Goal: Task Accomplishment & Management: Use online tool/utility

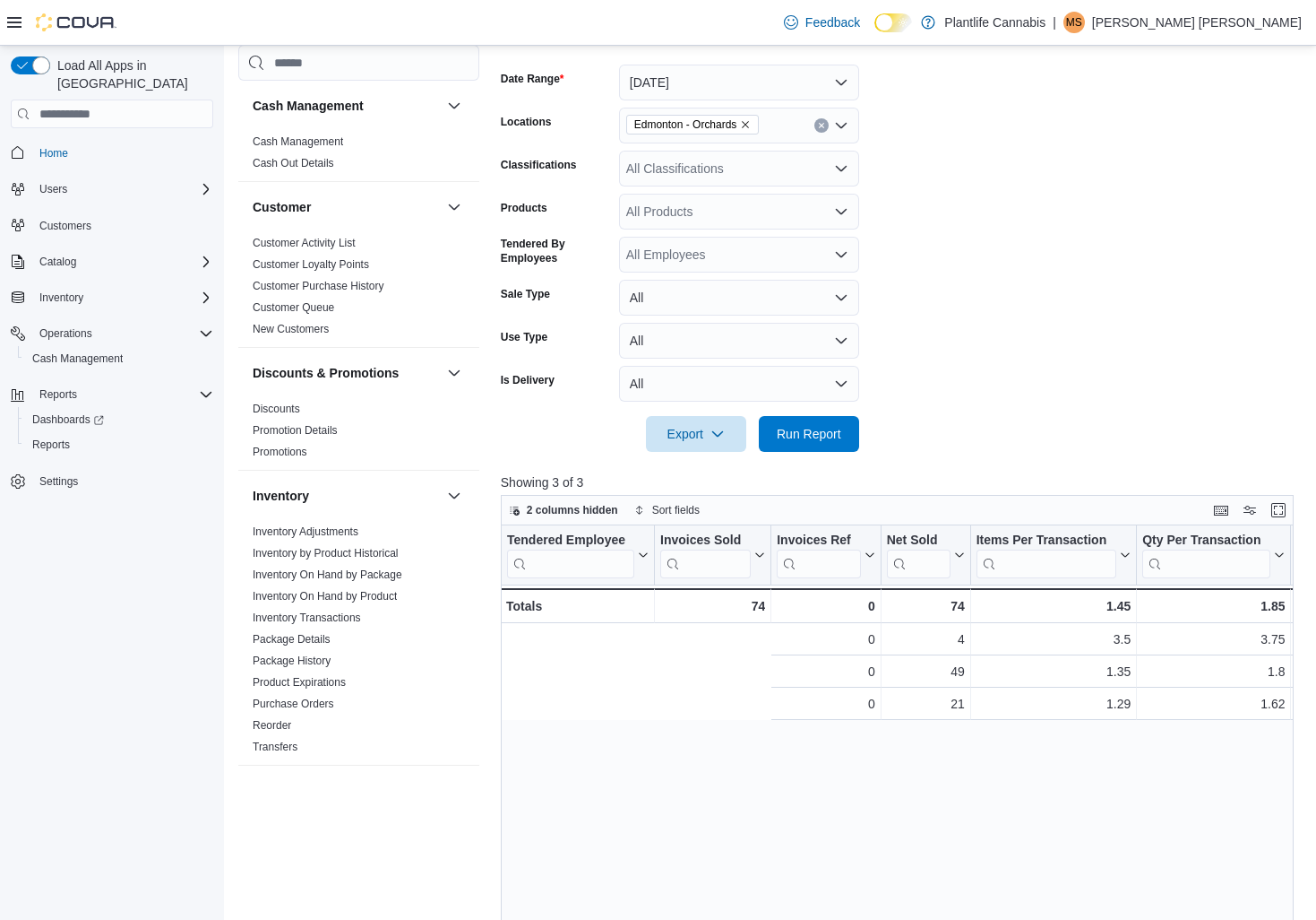
scroll to position [0, 385]
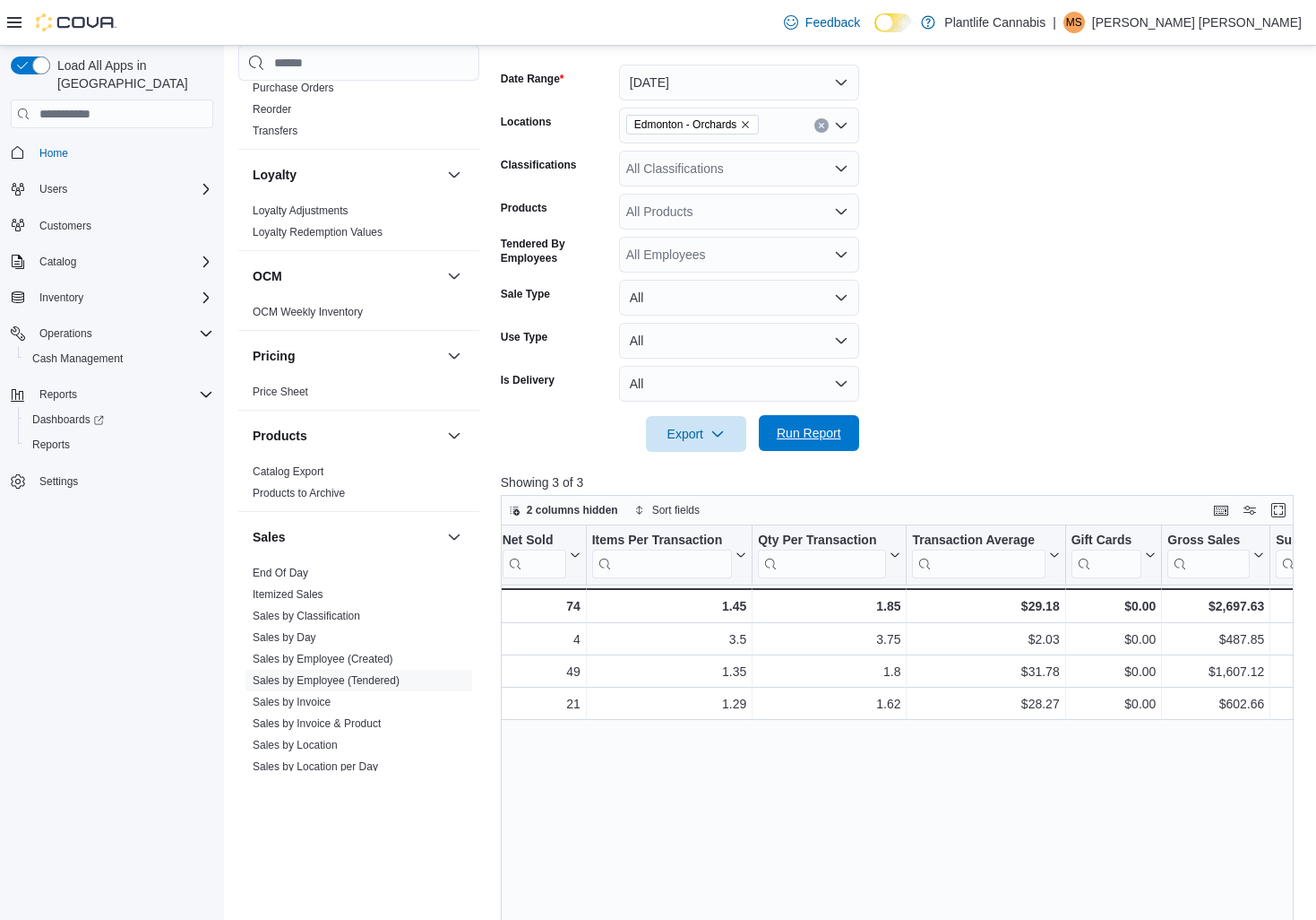
click at [814, 436] on span "Run Report" at bounding box center [809, 433] width 64 height 18
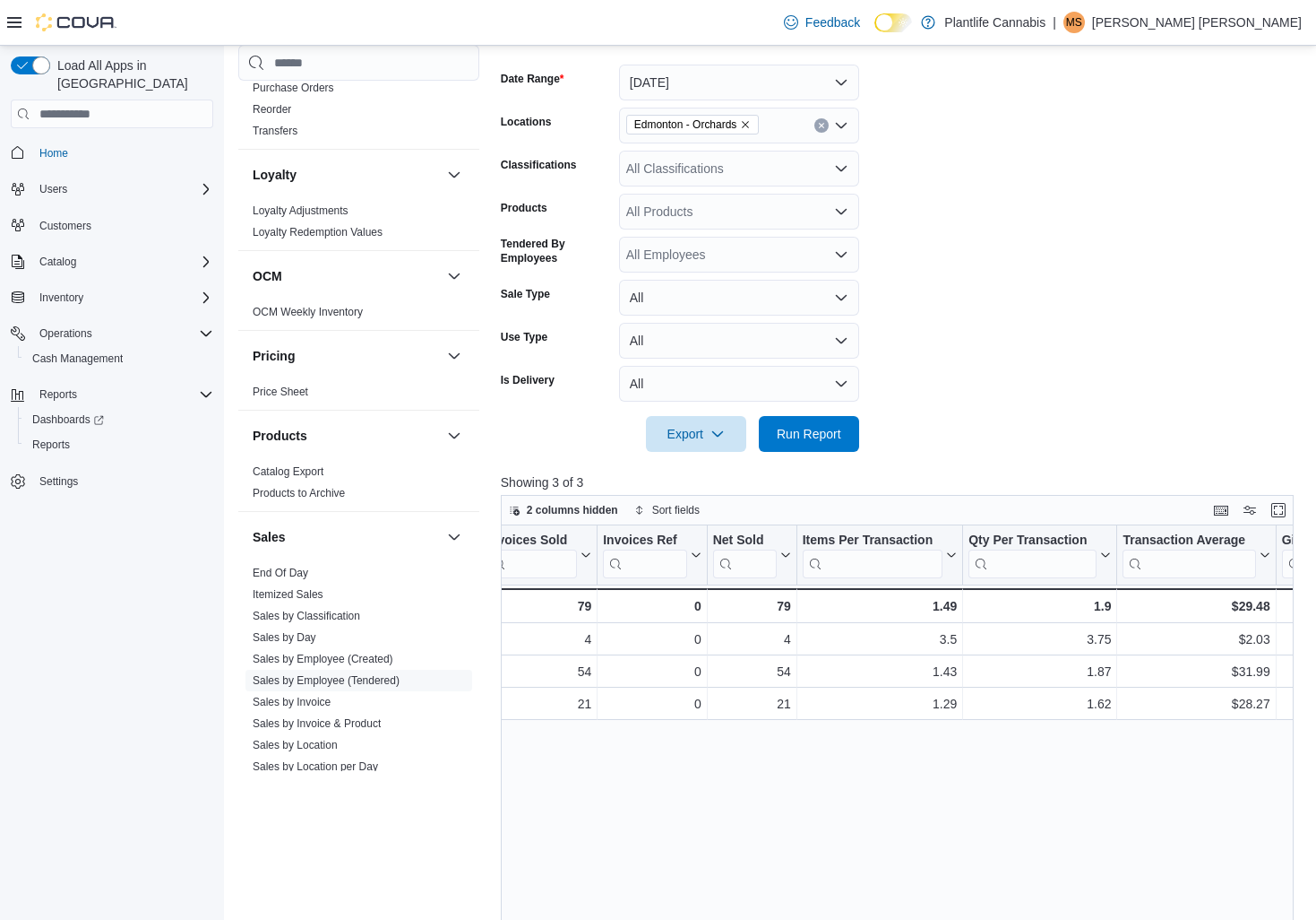
scroll to position [0, 0]
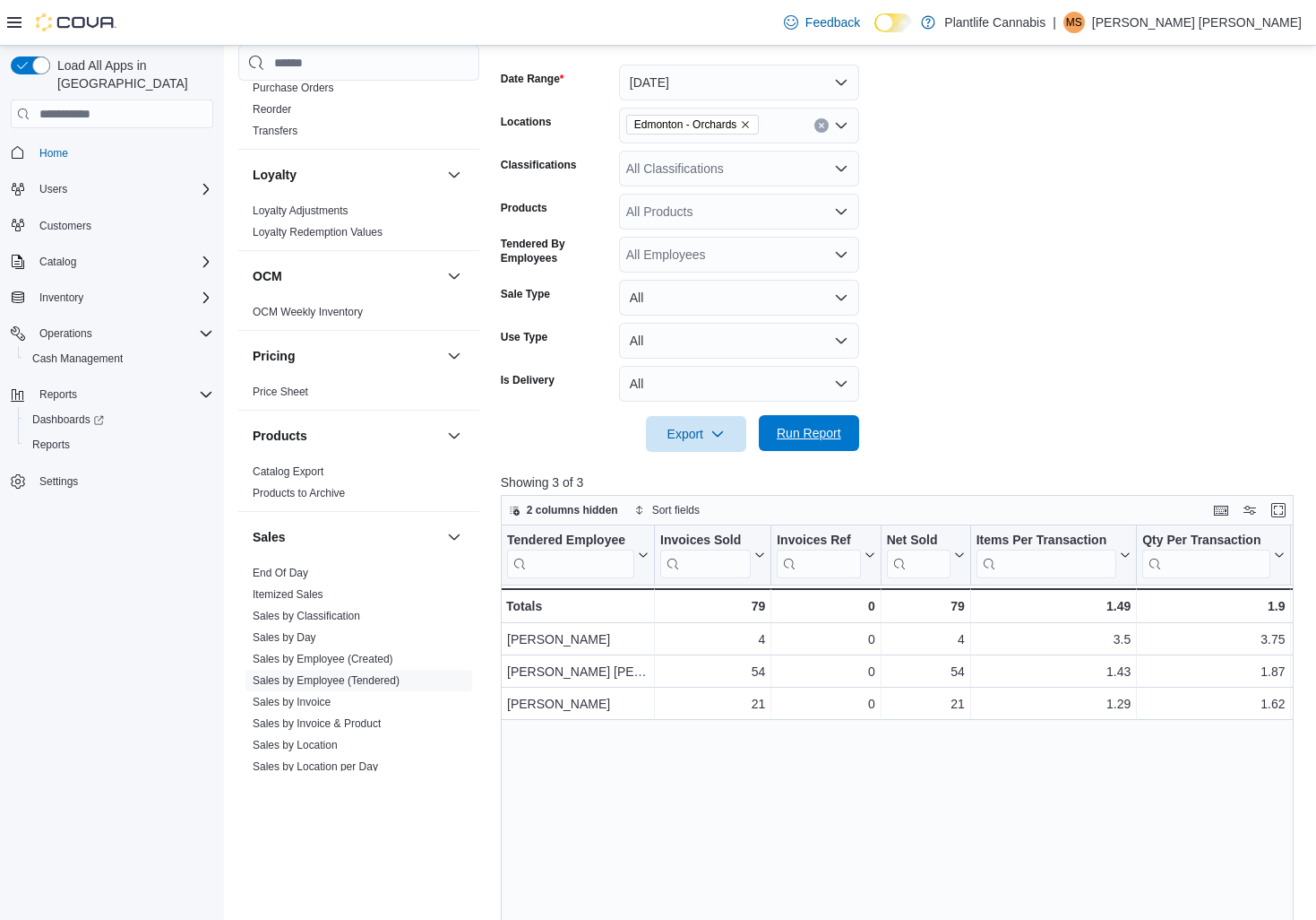
click at [825, 437] on span "Run Report" at bounding box center [809, 433] width 64 height 18
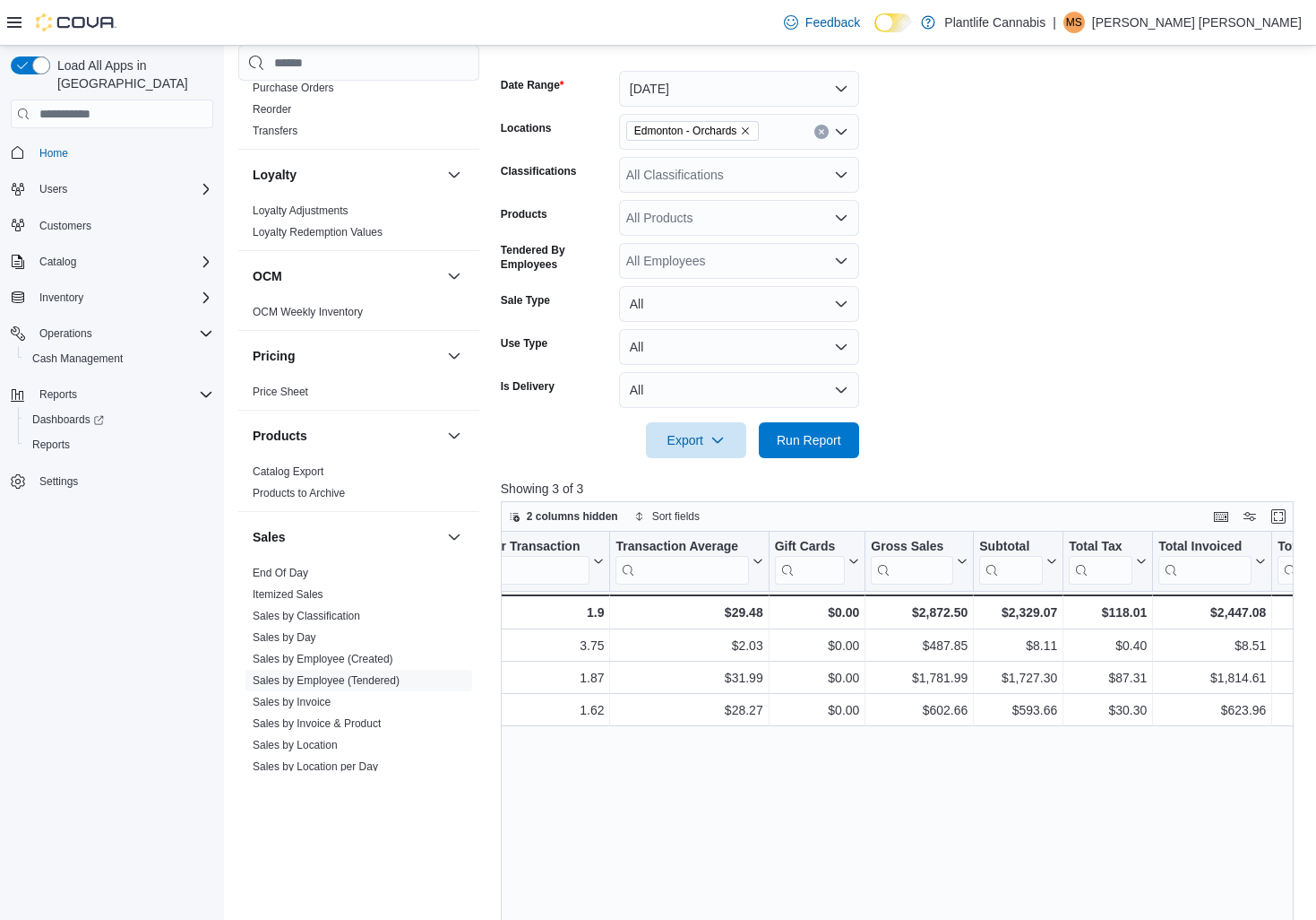
scroll to position [0, 678]
click at [842, 175] on icon "Open list of options" at bounding box center [841, 175] width 11 height 6
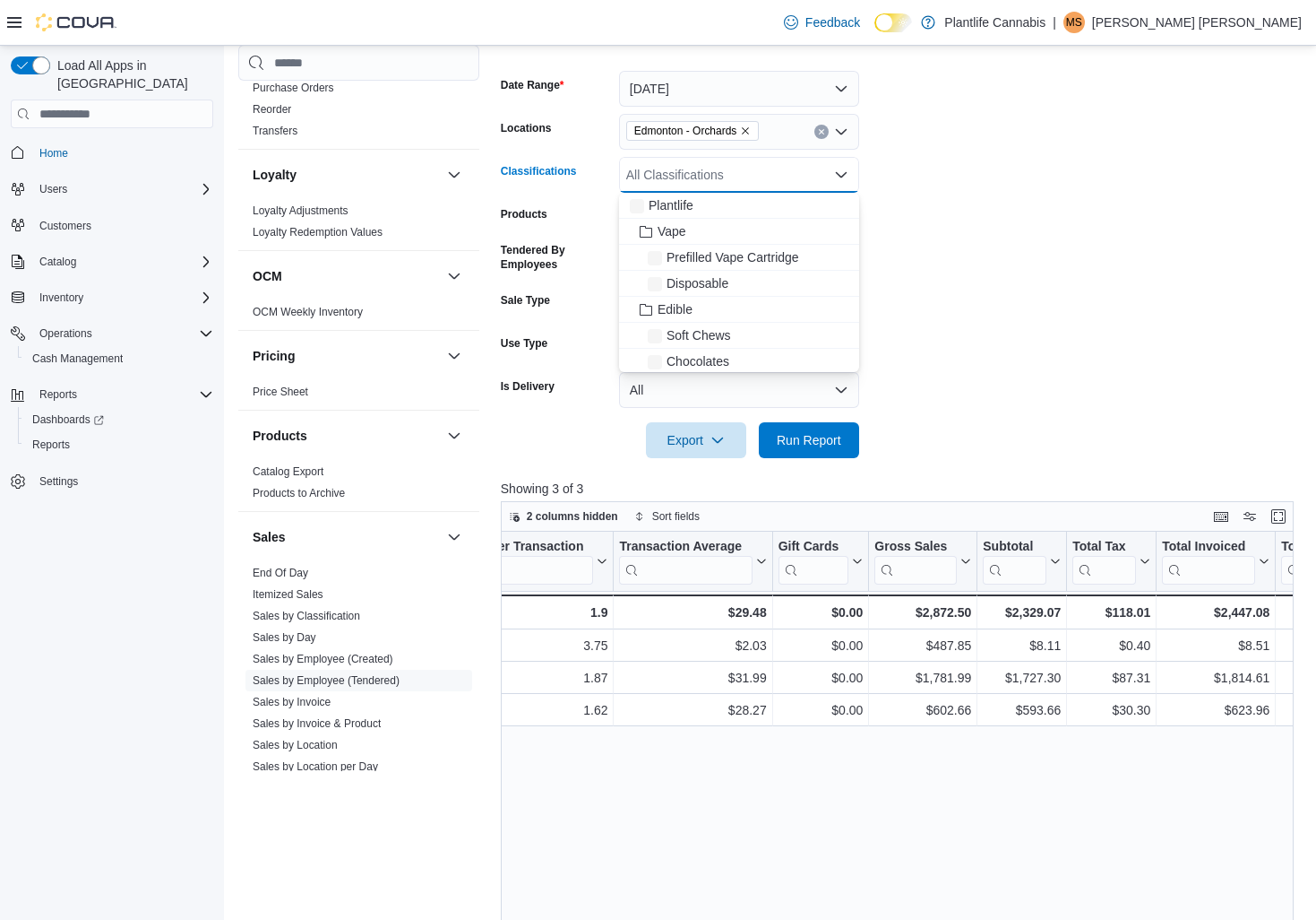
click at [842, 175] on icon "Close list of options" at bounding box center [841, 175] width 11 height 6
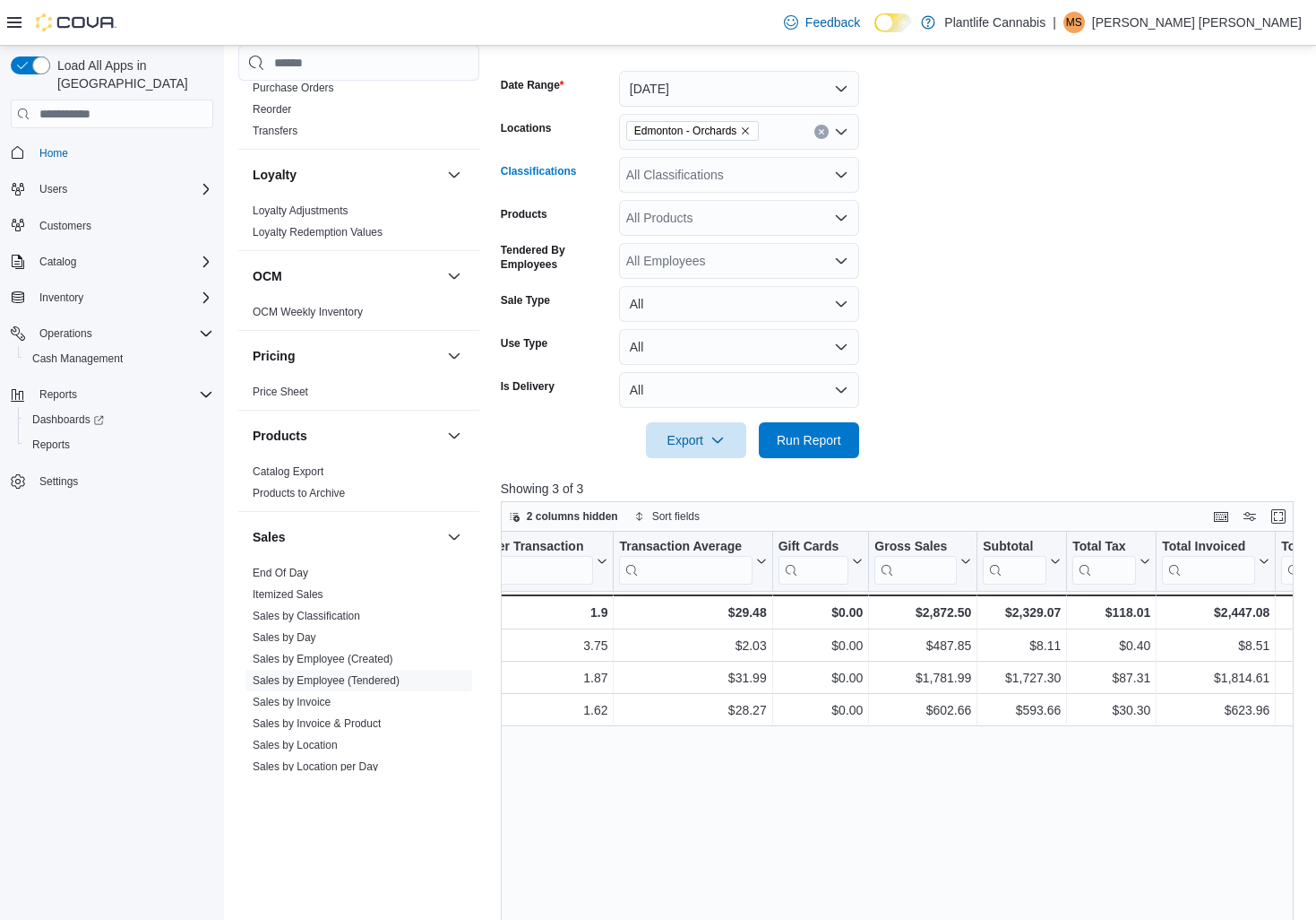
click at [842, 175] on icon "Open list of options" at bounding box center [841, 175] width 11 height 6
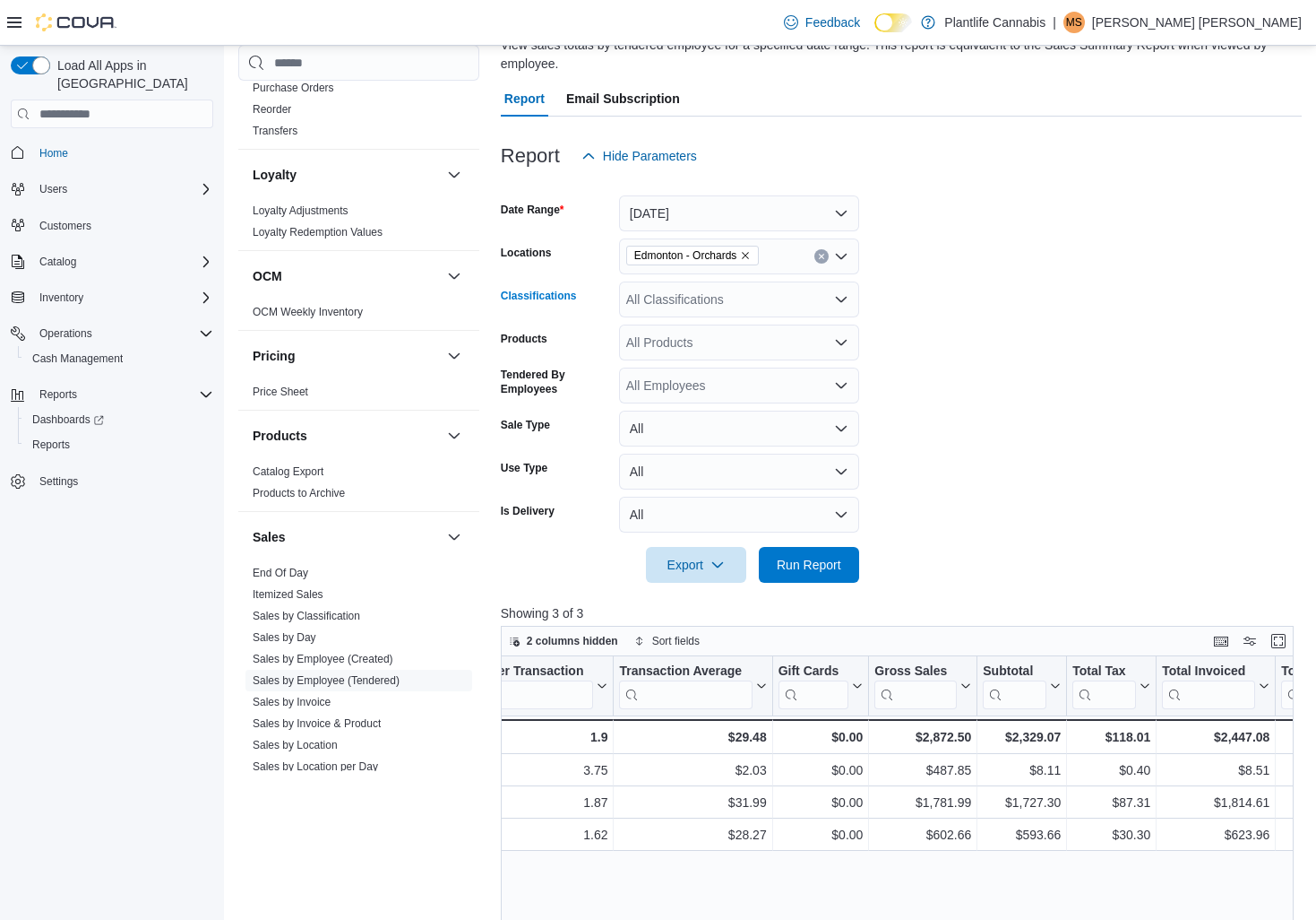
scroll to position [142, 0]
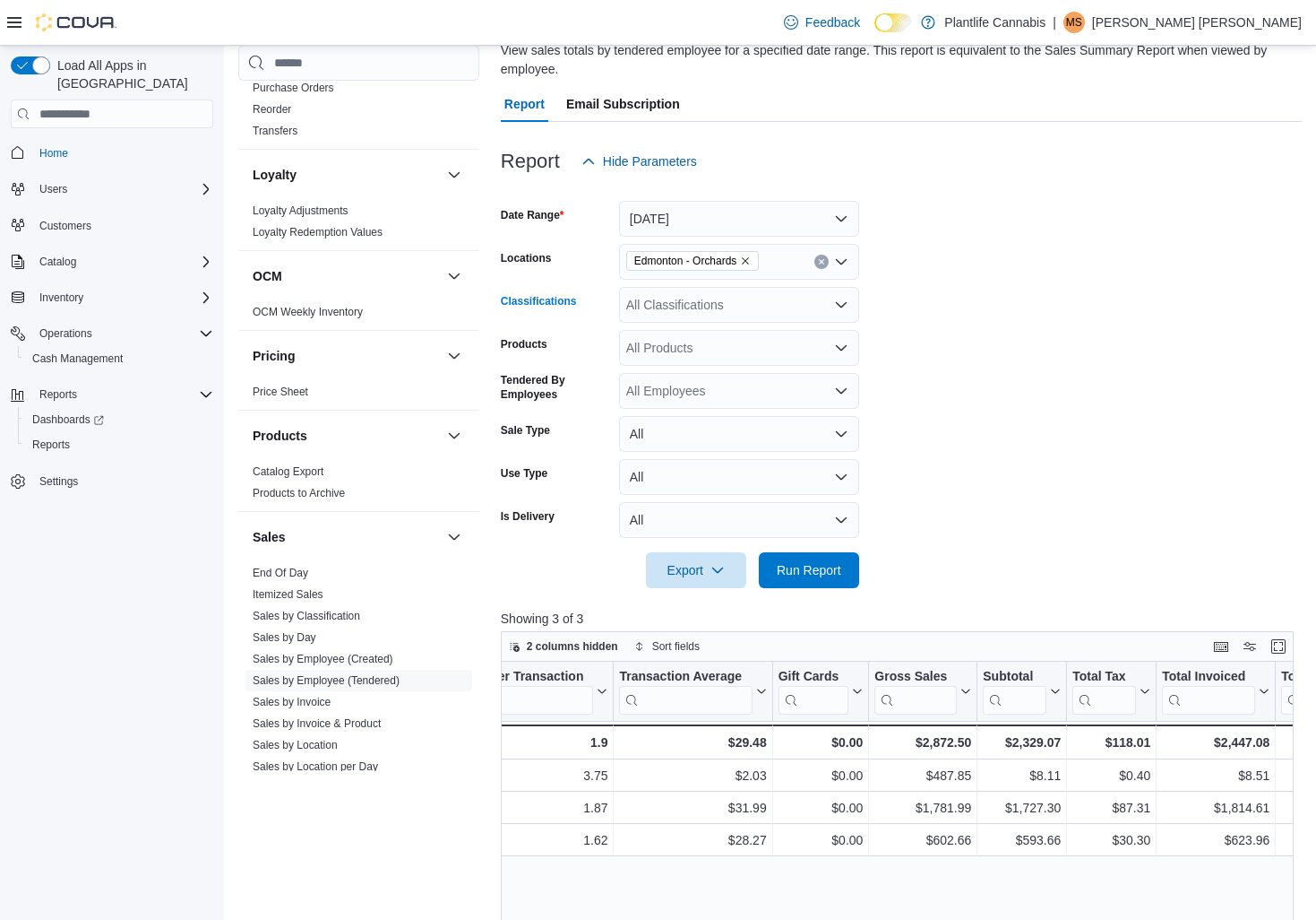
click at [842, 305] on icon "Open list of options" at bounding box center [841, 305] width 15 height 15
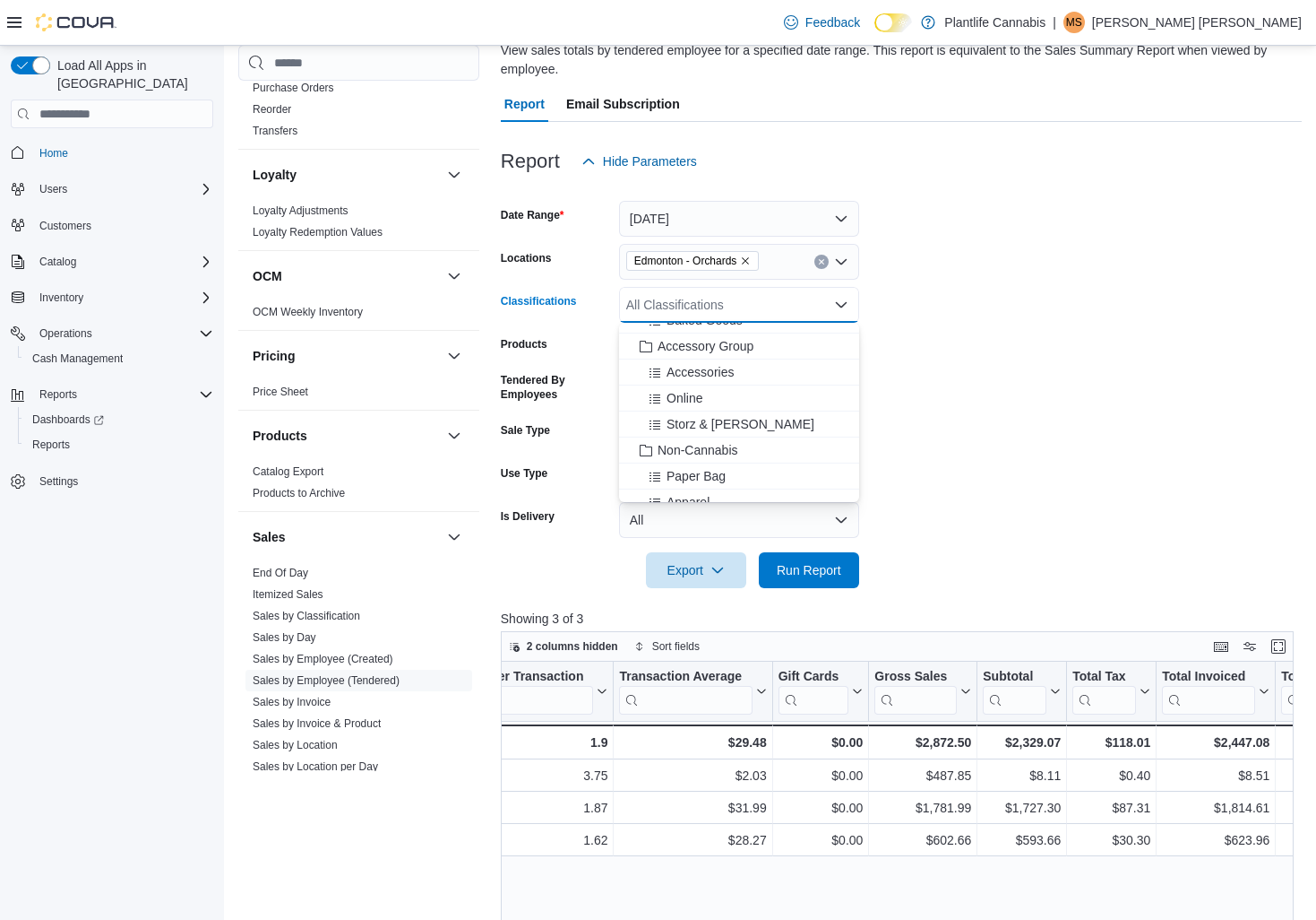
scroll to position [253, 0]
click at [720, 346] on span "Accessory Group" at bounding box center [706, 342] width 96 height 18
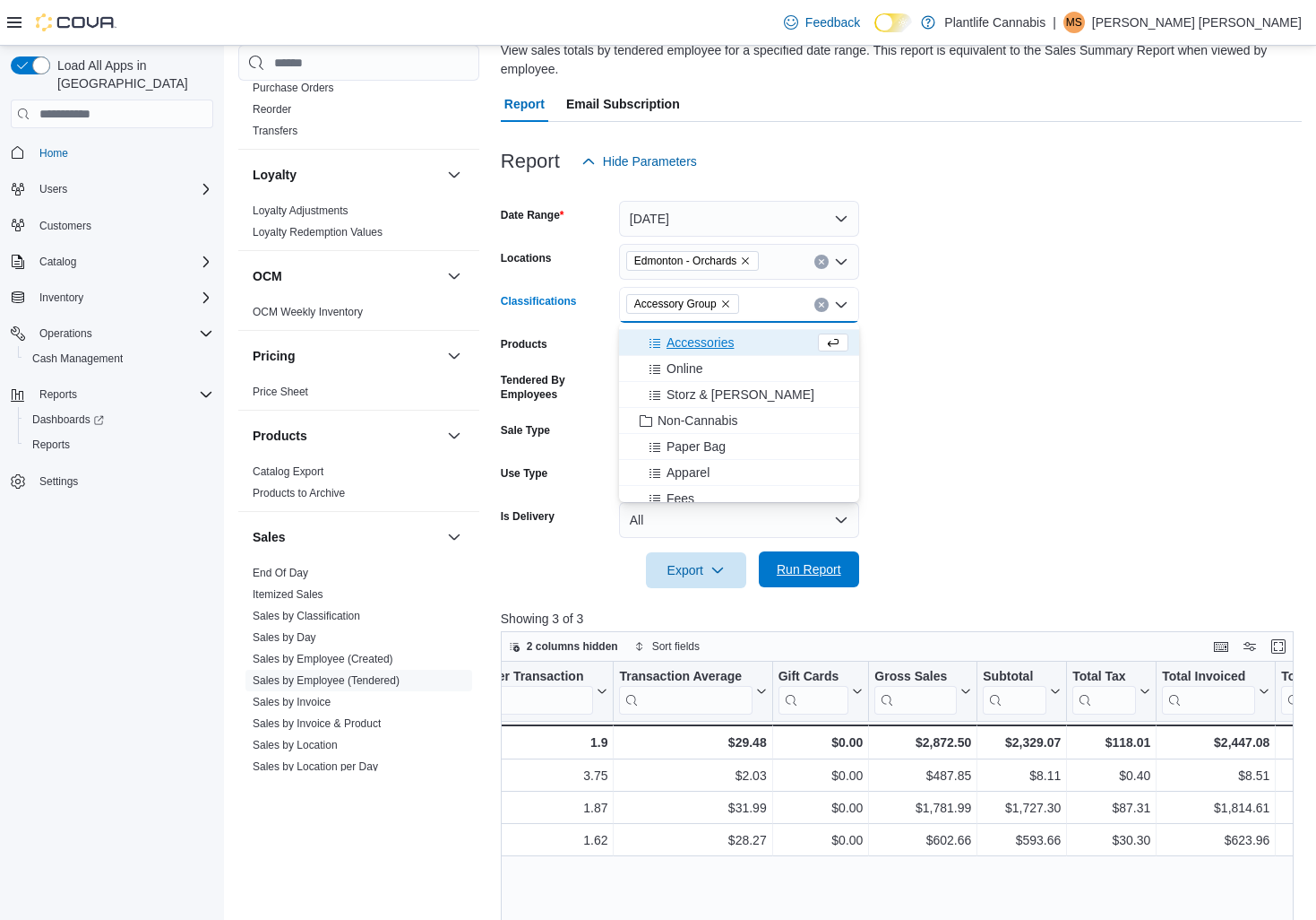
click at [821, 572] on span "Run Report" at bounding box center [809, 569] width 64 height 18
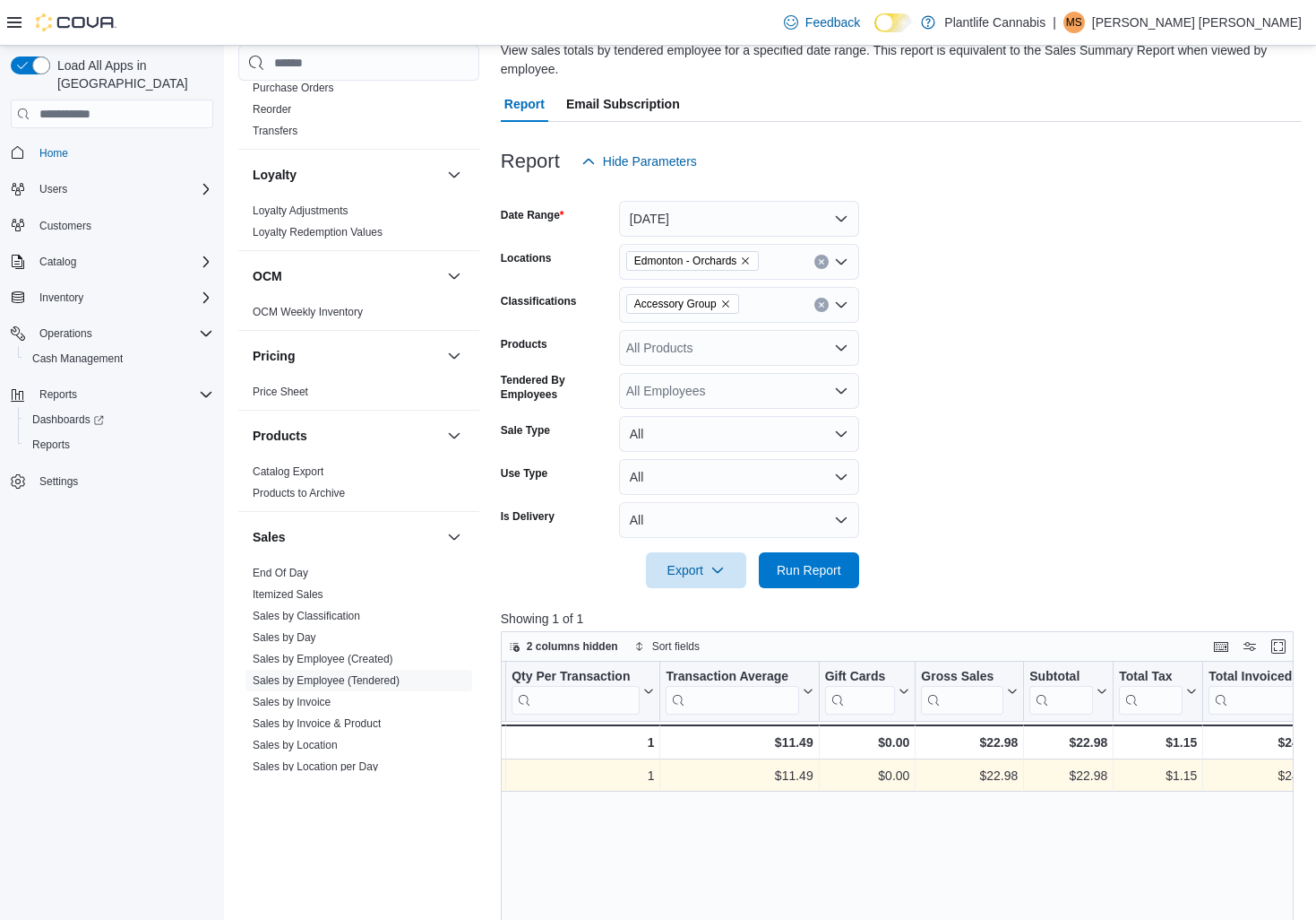
scroll to position [0, 638]
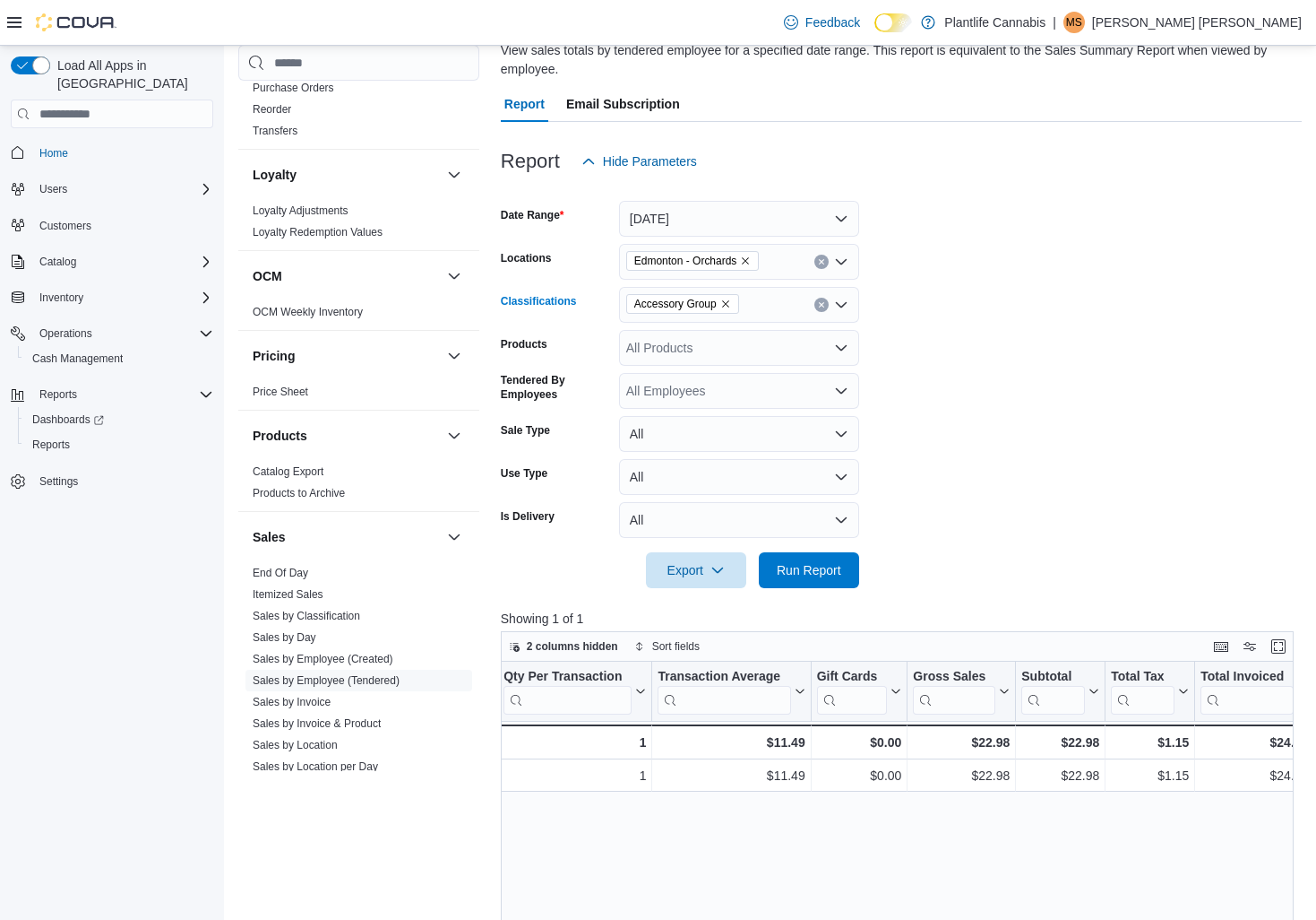
click at [731, 306] on icon "Remove Accessory Group from selection in this group" at bounding box center [725, 304] width 11 height 11
click at [824, 571] on span "Run Report" at bounding box center [809, 569] width 64 height 18
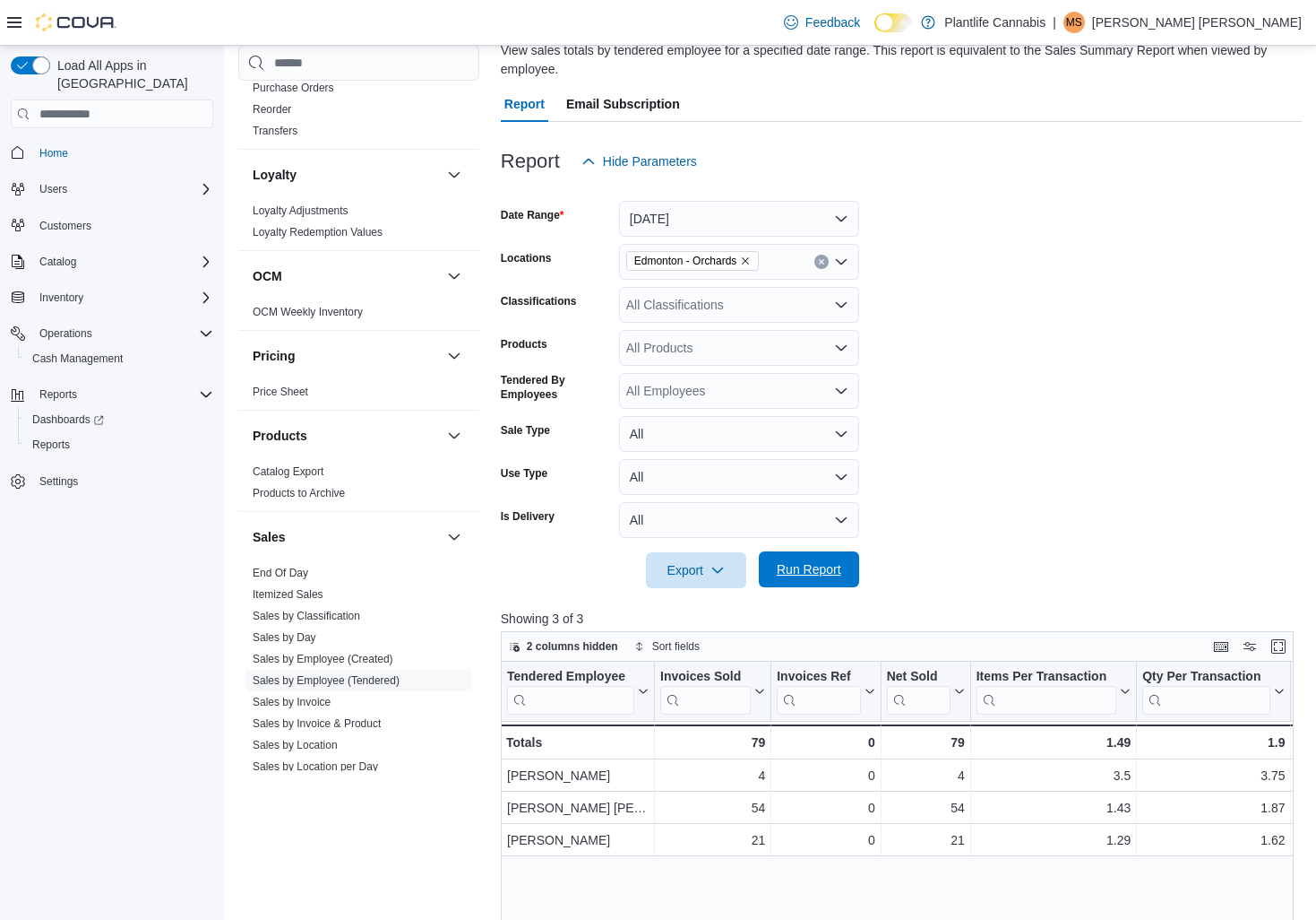
click at [823, 574] on span "Run Report" at bounding box center [809, 569] width 64 height 18
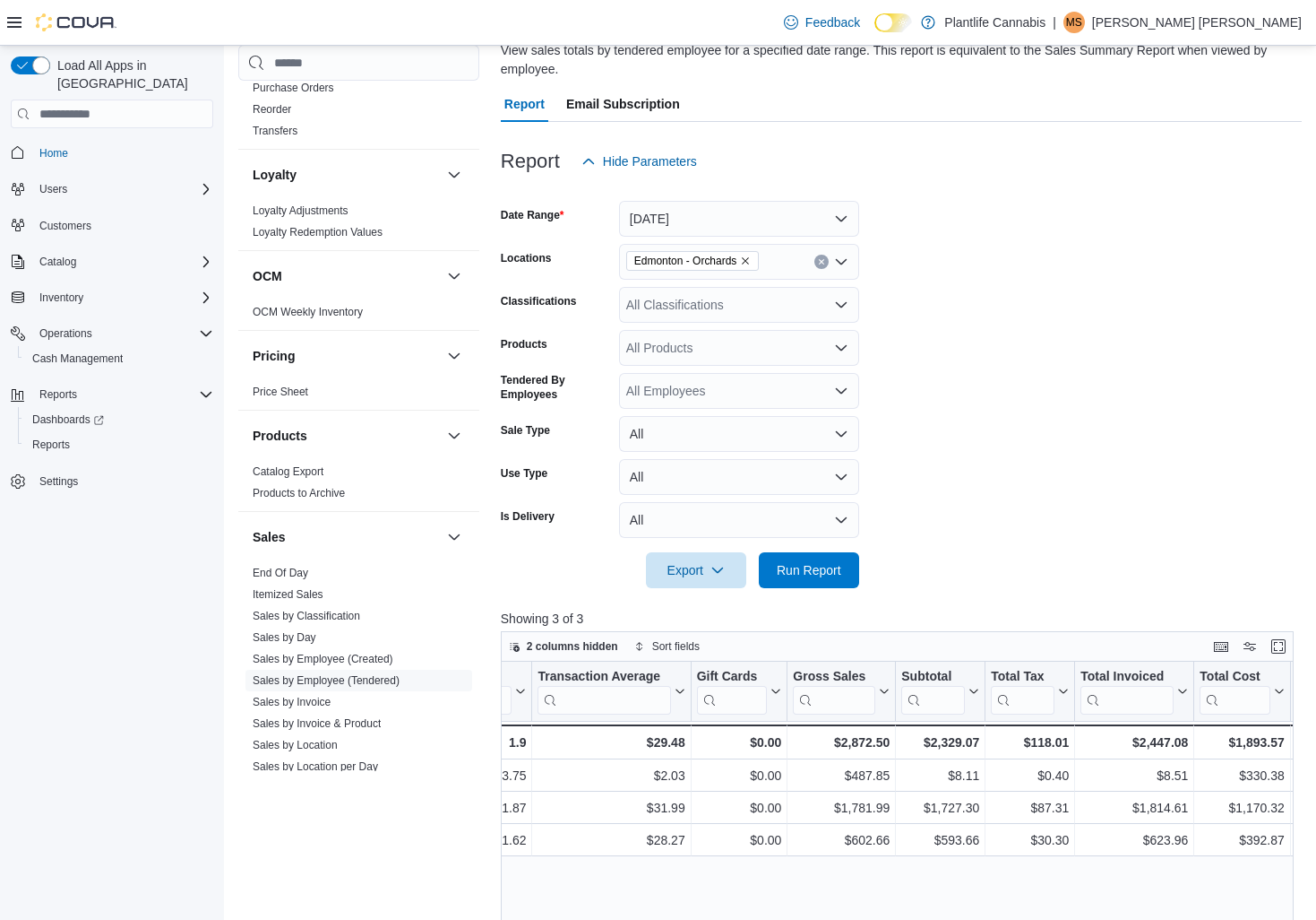
scroll to position [0, 761]
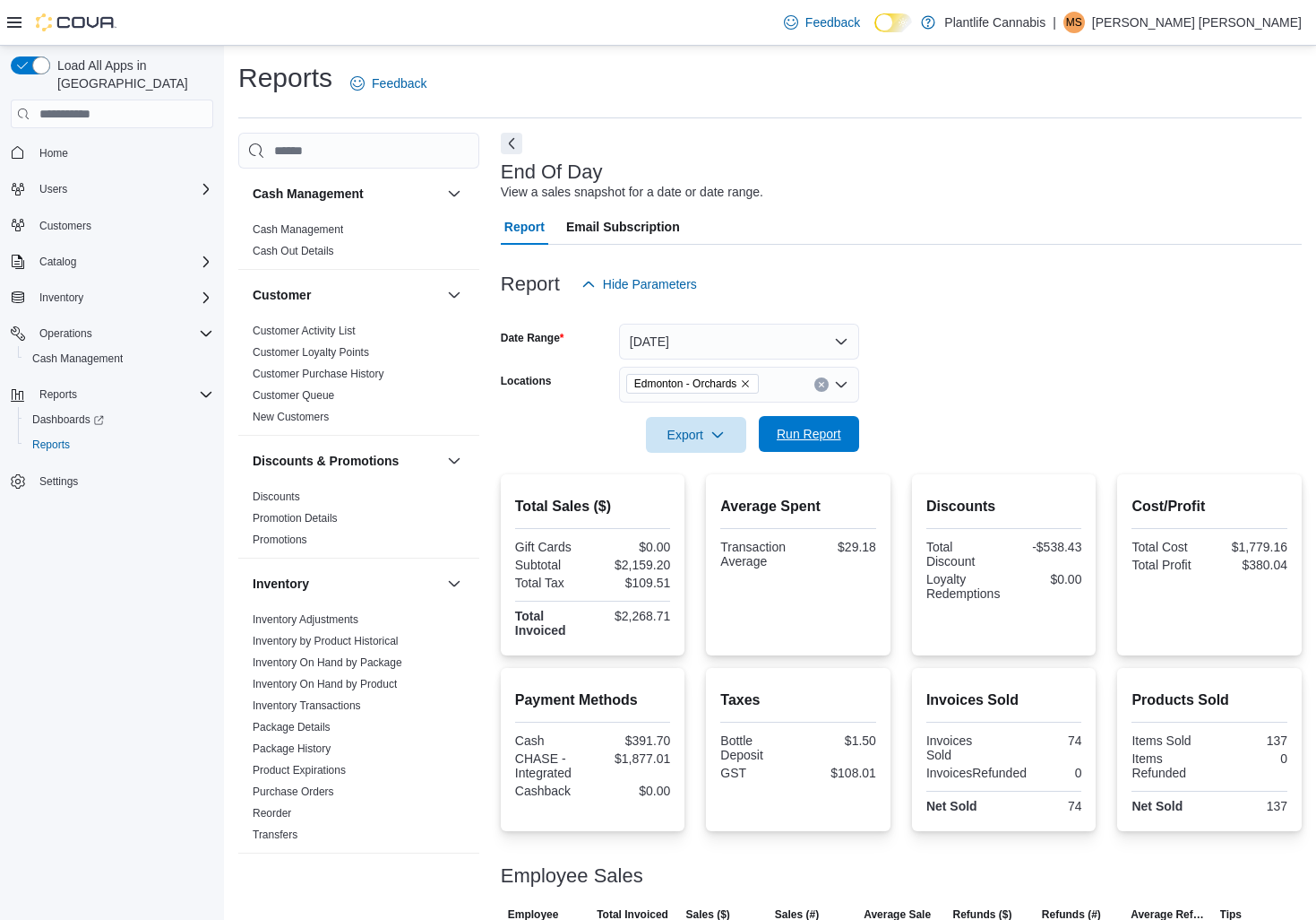
click at [821, 441] on span "Run Report" at bounding box center [809, 434] width 64 height 18
